Goal: Information Seeking & Learning: Learn about a topic

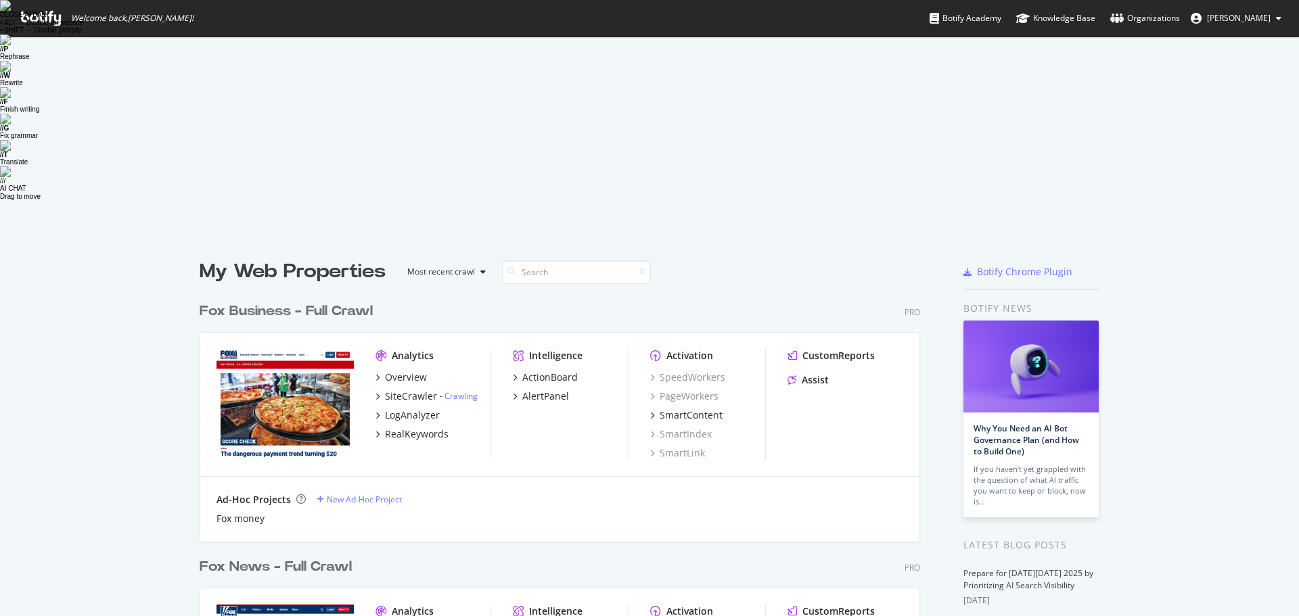
scroll to position [606, 1279]
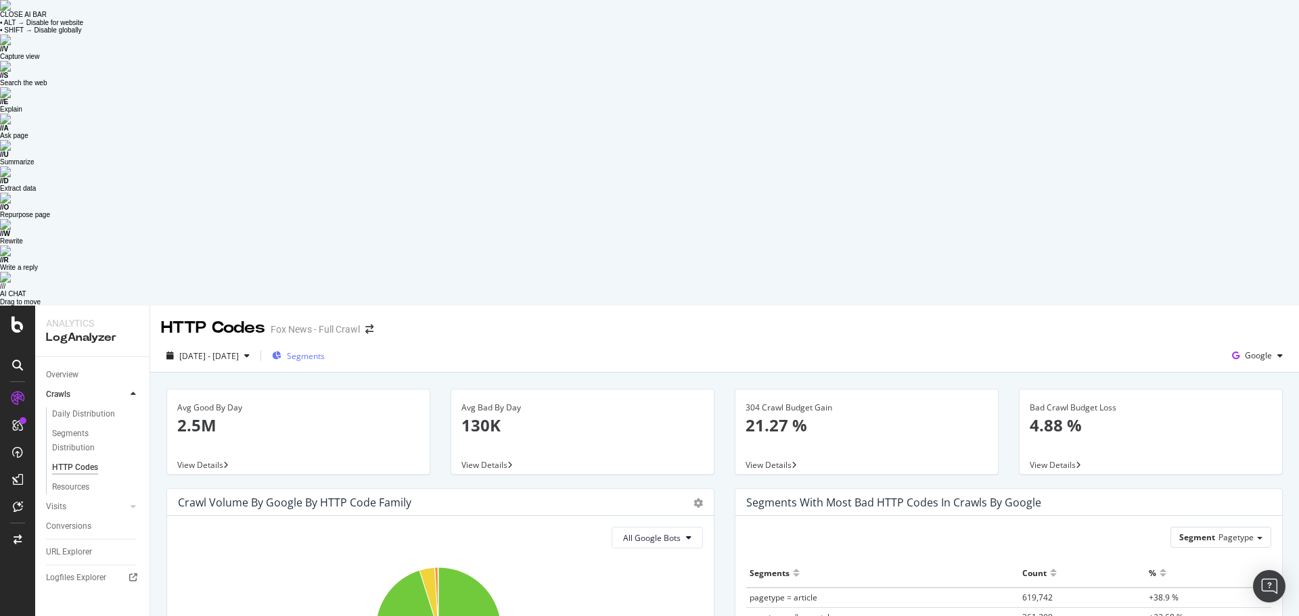
click at [325, 350] on span "Segments" at bounding box center [306, 356] width 38 height 12
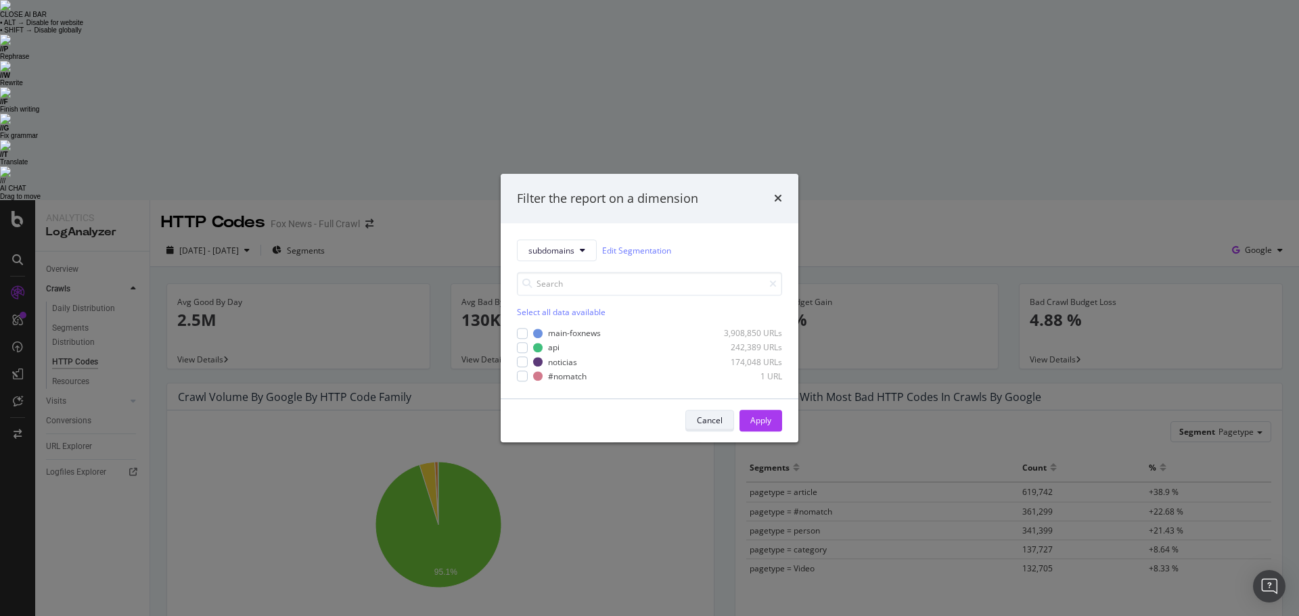
click at [704, 424] on div "Cancel" at bounding box center [710, 421] width 26 height 12
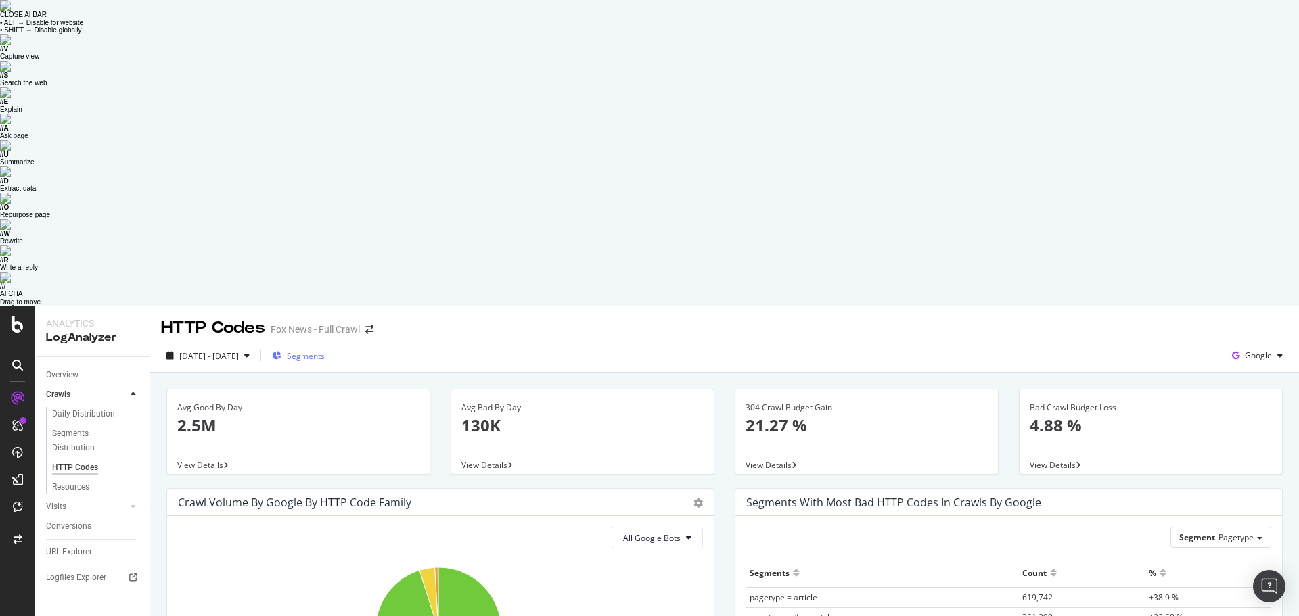
click at [325, 350] on span "Segments" at bounding box center [306, 356] width 38 height 12
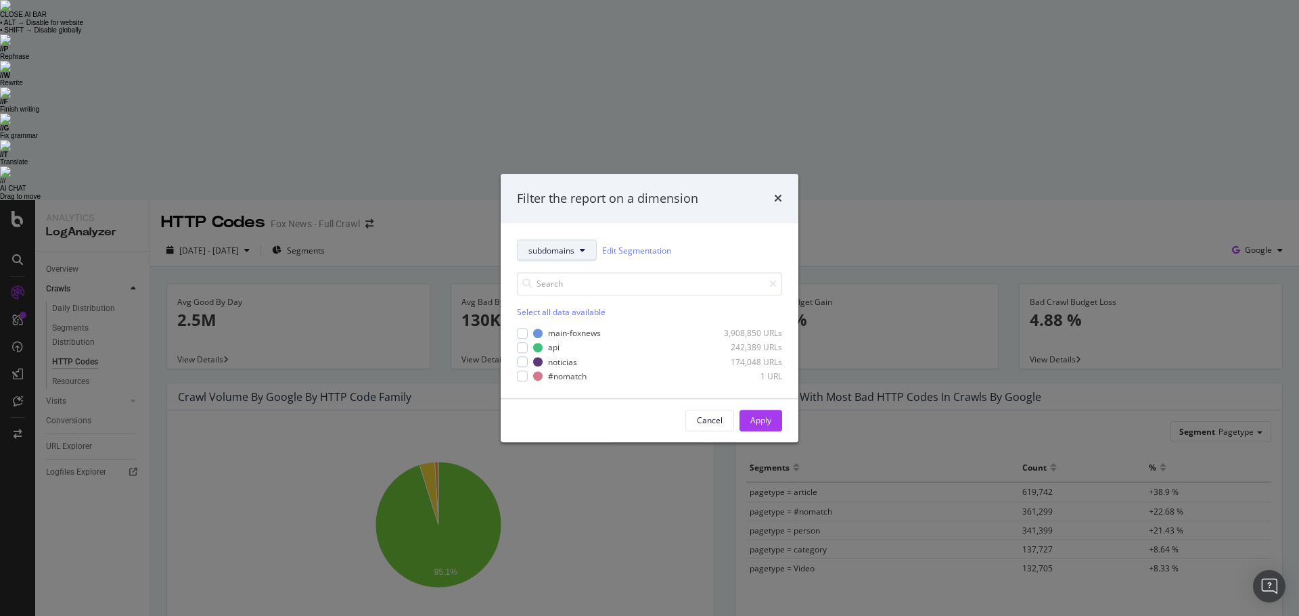
click at [585, 254] on icon "modal" at bounding box center [582, 251] width 5 height 8
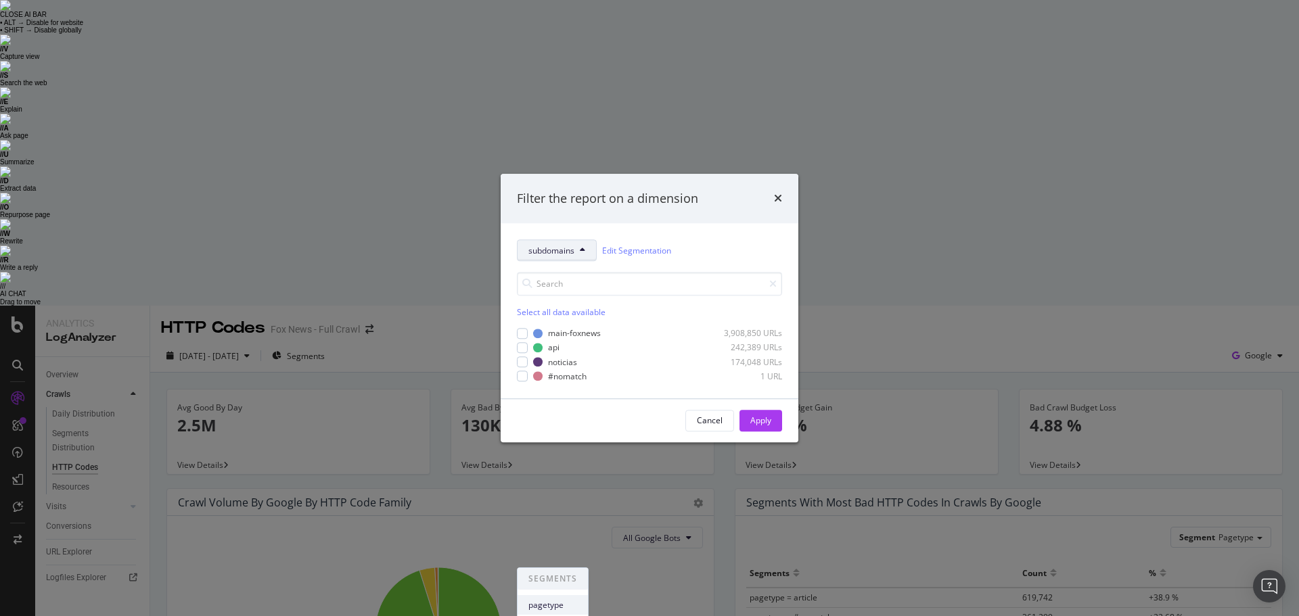
click at [566, 600] on span "pagetype" at bounding box center [552, 606] width 49 height 12
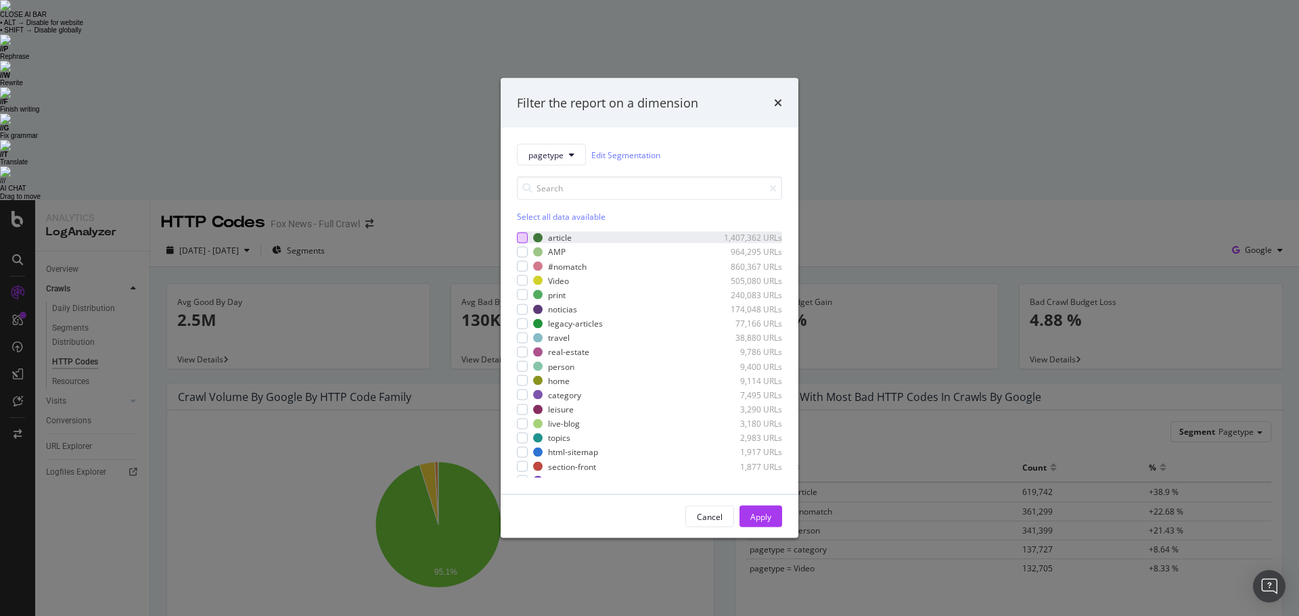
click at [522, 238] on div "modal" at bounding box center [522, 237] width 11 height 11
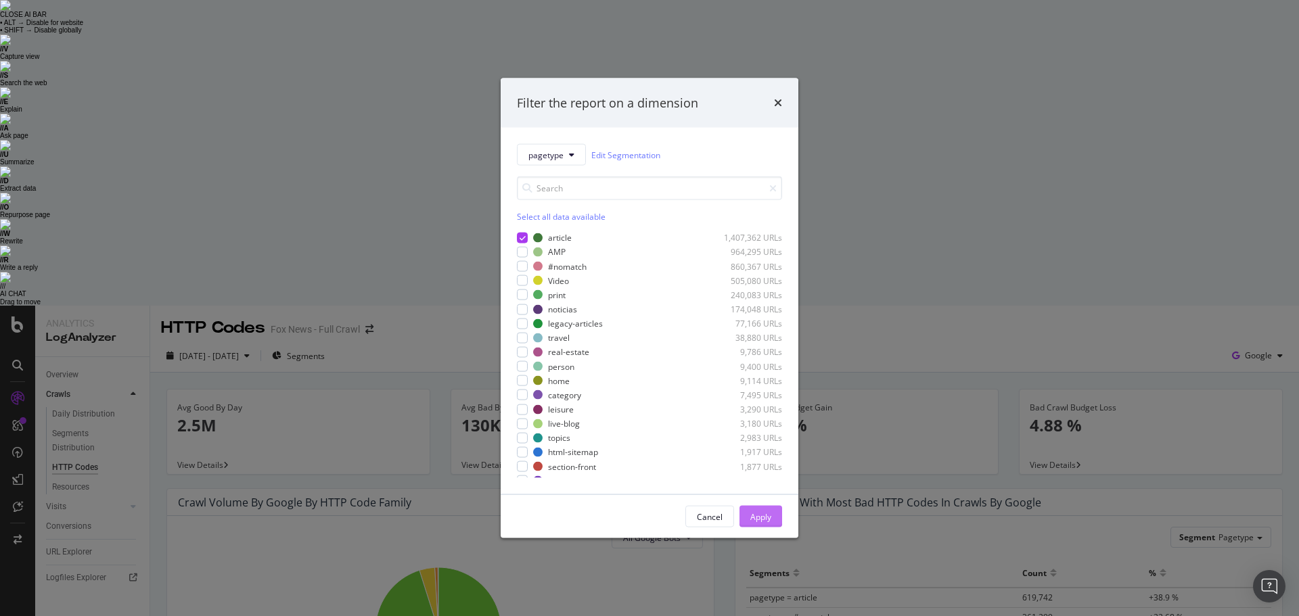
click at [764, 511] on div "Apply" at bounding box center [760, 517] width 21 height 12
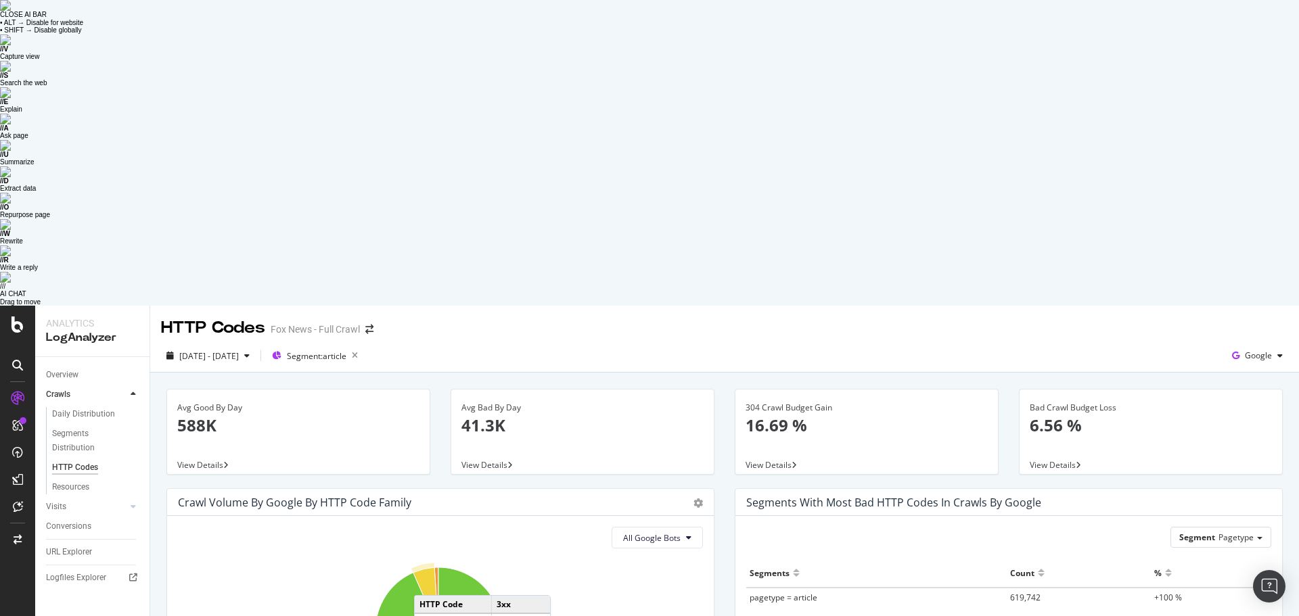
click at [428, 568] on icon "A chart." at bounding box center [425, 599] width 25 height 63
